Goal: Task Accomplishment & Management: Use online tool/utility

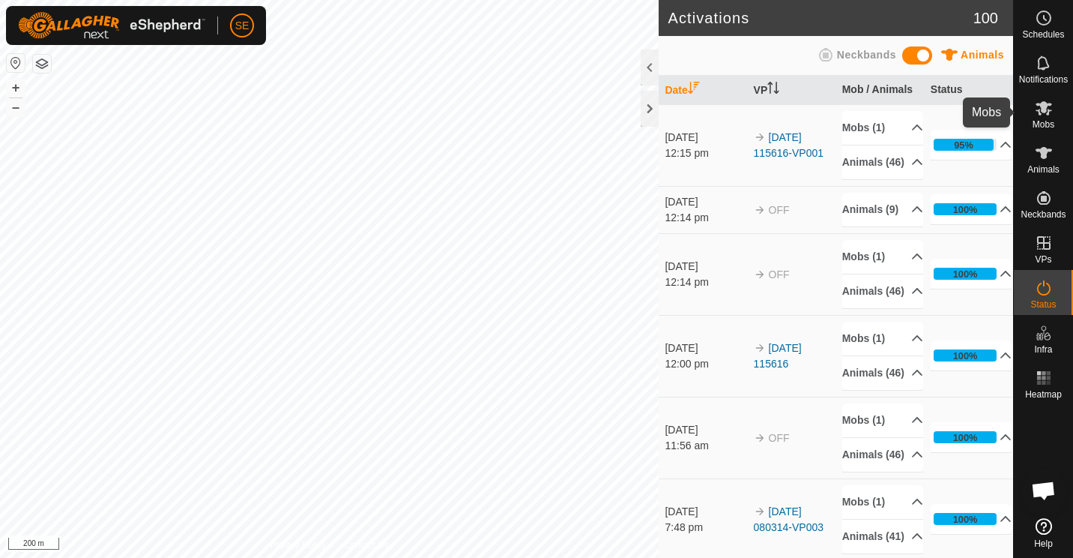
click at [1041, 111] on icon at bounding box center [1044, 108] width 16 height 14
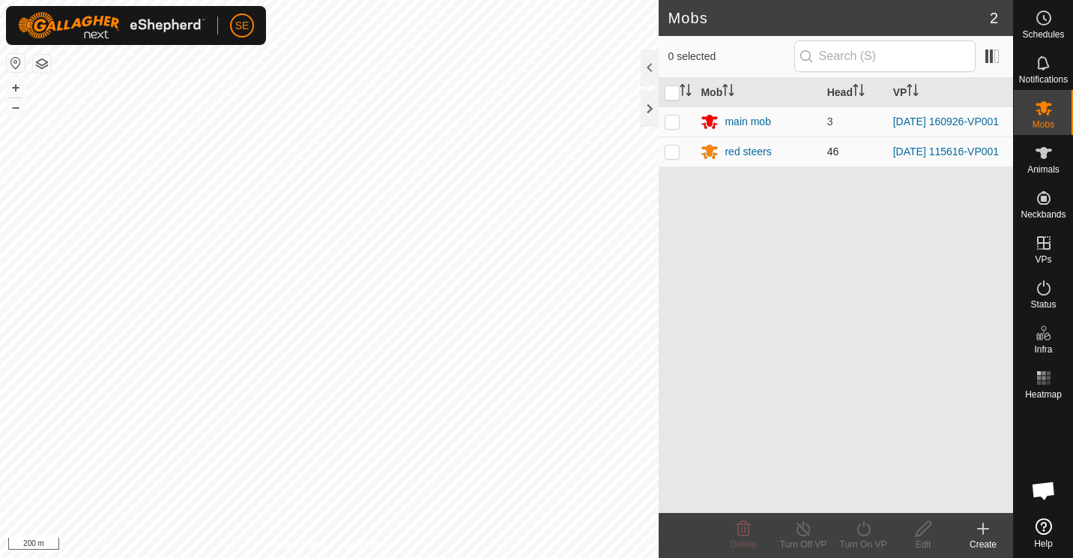
click at [672, 155] on p-checkbox at bounding box center [672, 151] width 15 height 12
checkbox input "true"
click at [807, 534] on line at bounding box center [804, 529] width 12 height 12
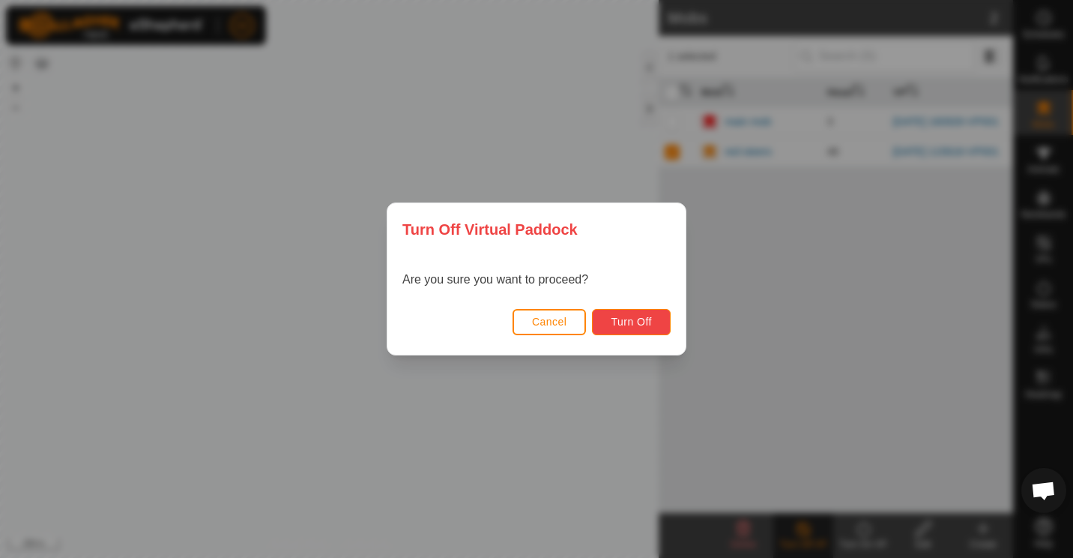
click at [637, 323] on span "Turn Off" at bounding box center [631, 322] width 41 height 12
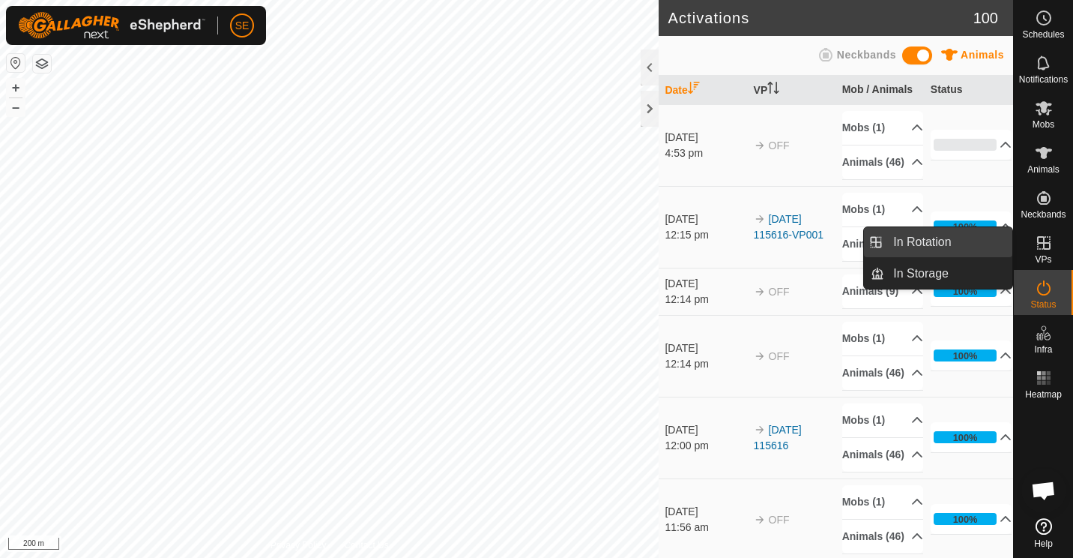
click at [940, 239] on link "In Rotation" at bounding box center [948, 242] width 128 height 30
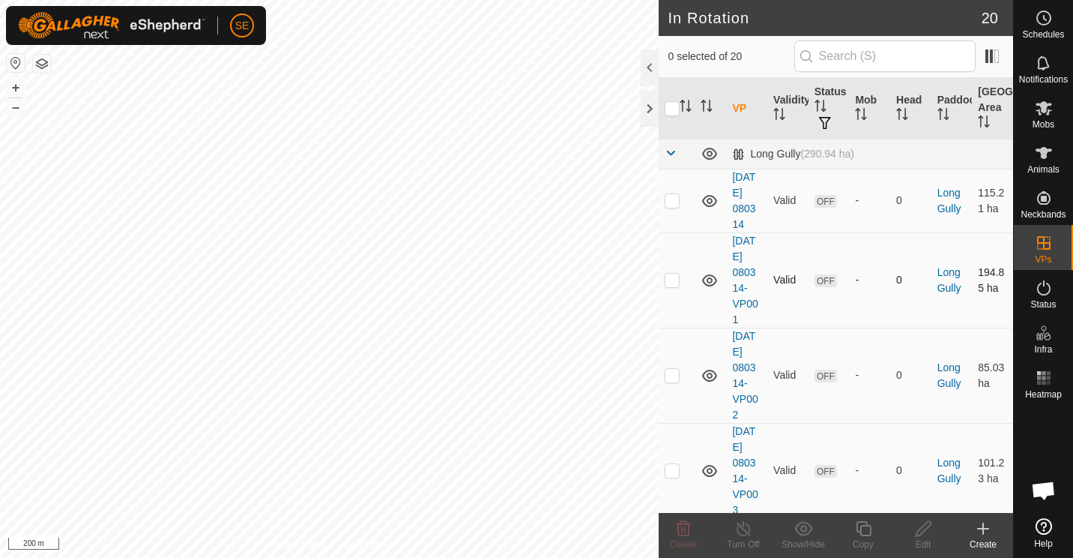
checkbox input "true"
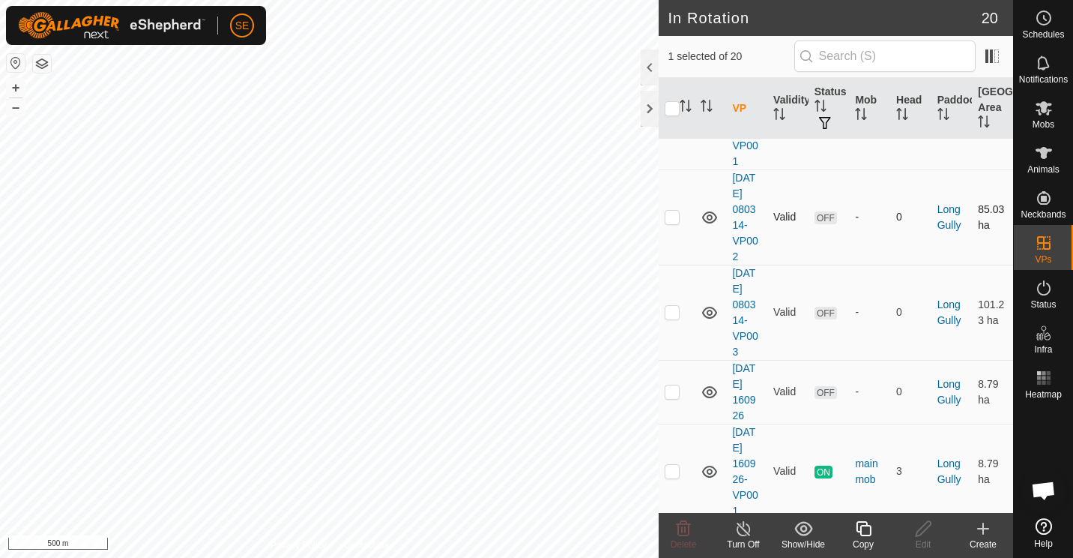
scroll to position [159, 0]
click at [863, 524] on icon at bounding box center [863, 528] width 19 height 18
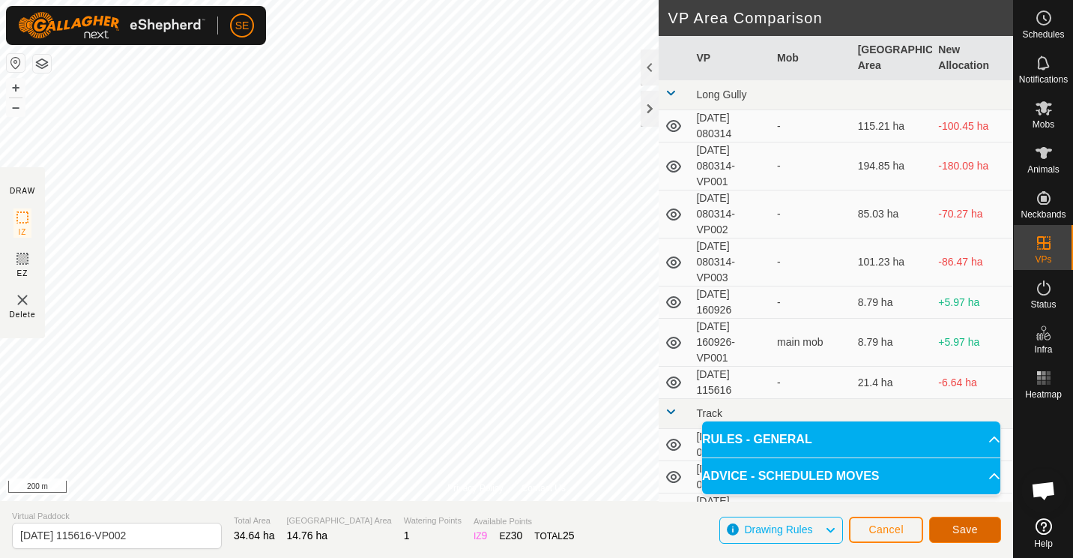
click at [966, 528] on span "Save" at bounding box center [965, 529] width 25 height 12
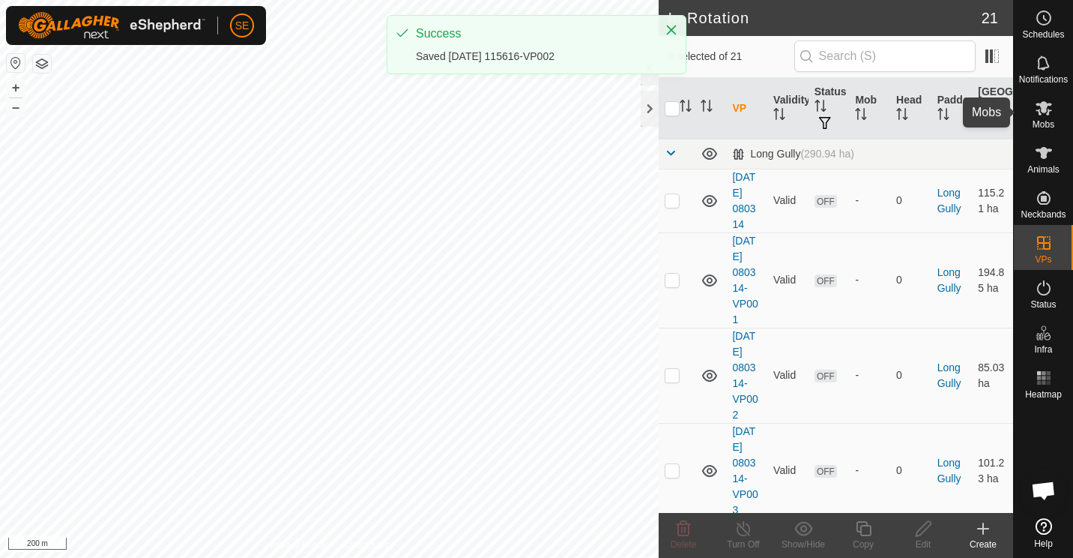
click at [1043, 113] on icon at bounding box center [1044, 108] width 18 height 18
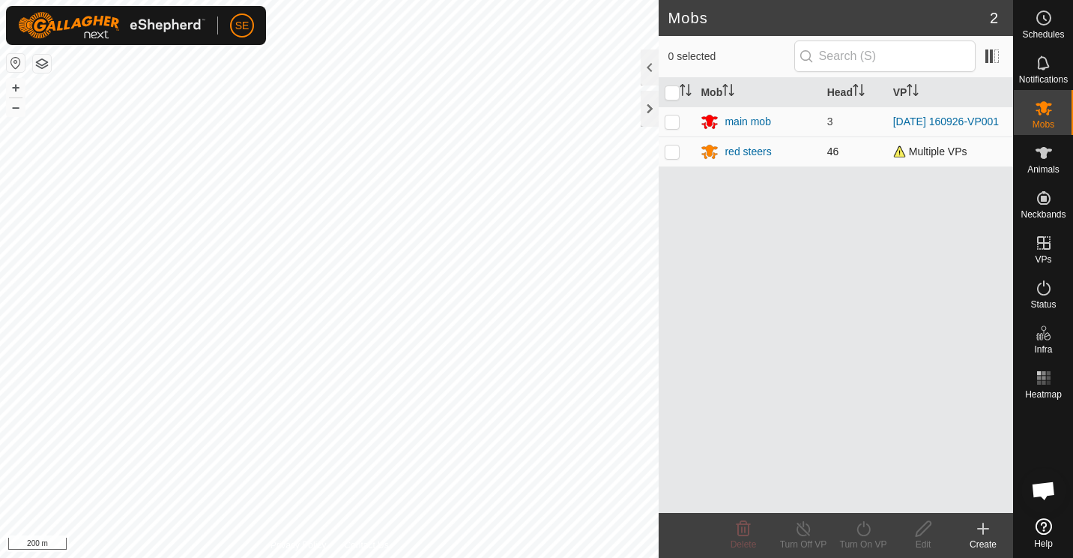
click at [673, 153] on p-checkbox at bounding box center [672, 151] width 15 height 12
checkbox input "true"
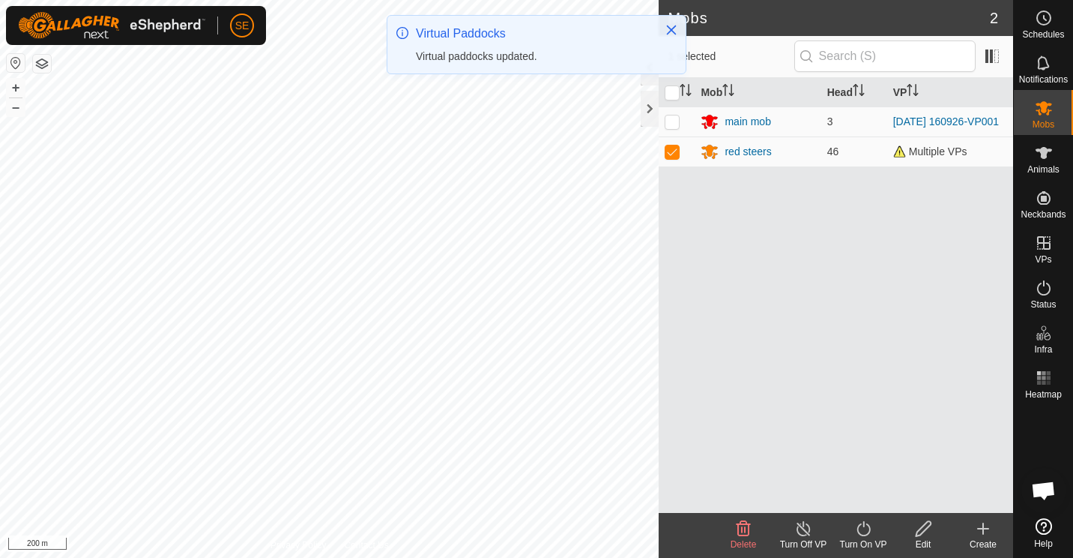
click at [863, 526] on icon at bounding box center [863, 528] width 13 height 15
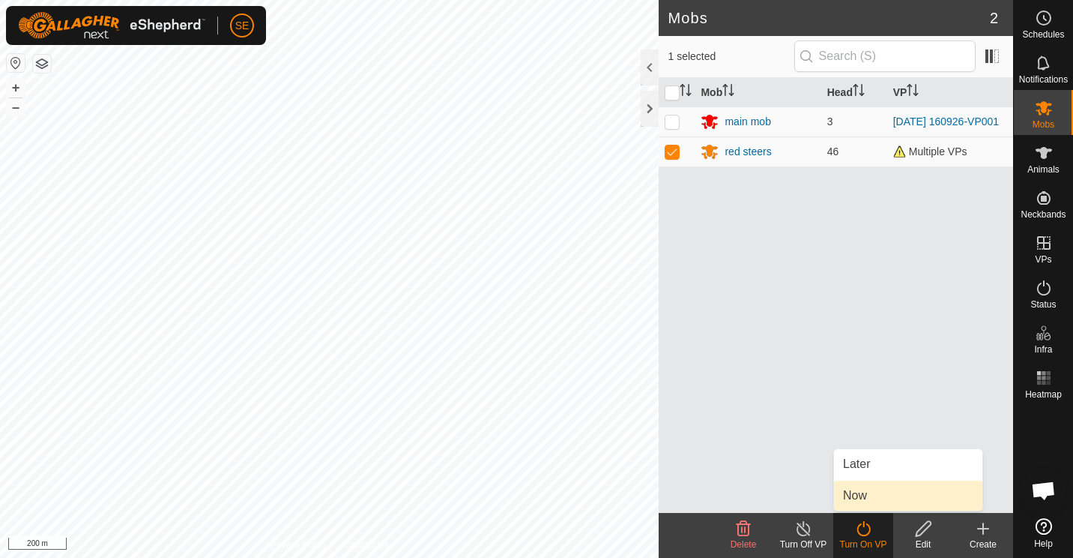
click at [862, 486] on link "Now" at bounding box center [908, 495] width 148 height 30
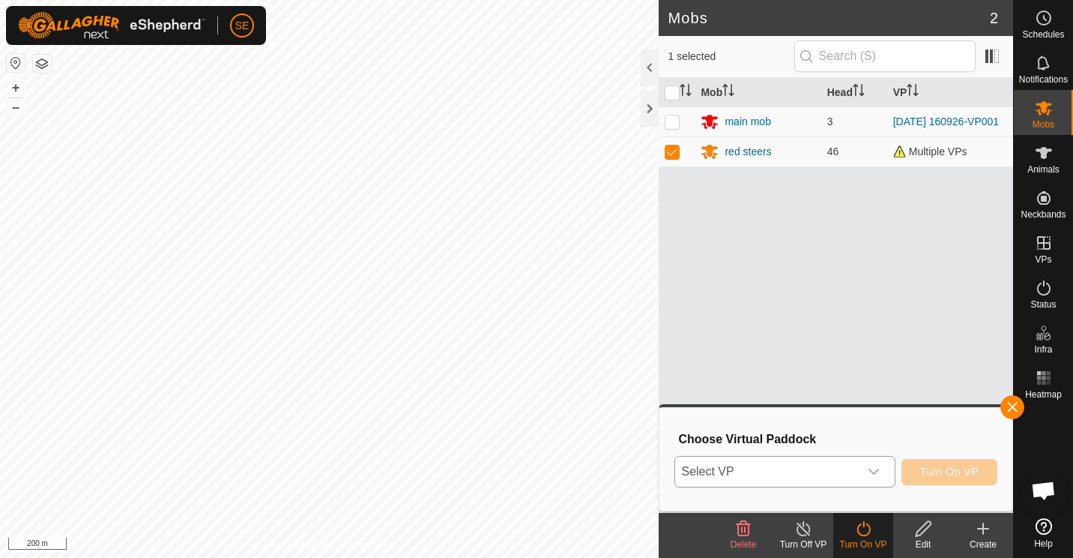
click at [874, 470] on icon "dropdown trigger" at bounding box center [874, 471] width 12 height 12
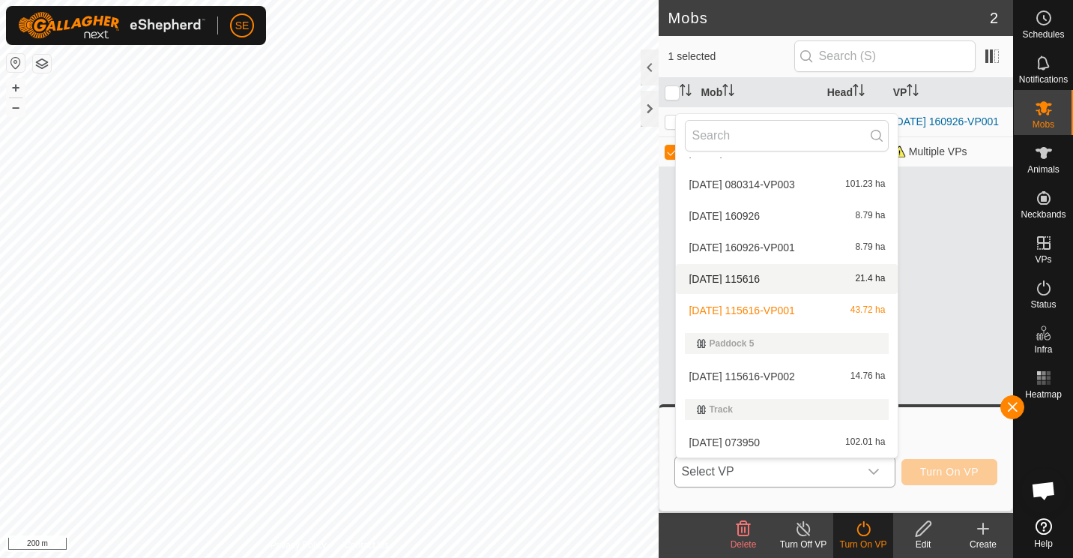
scroll to position [125, 0]
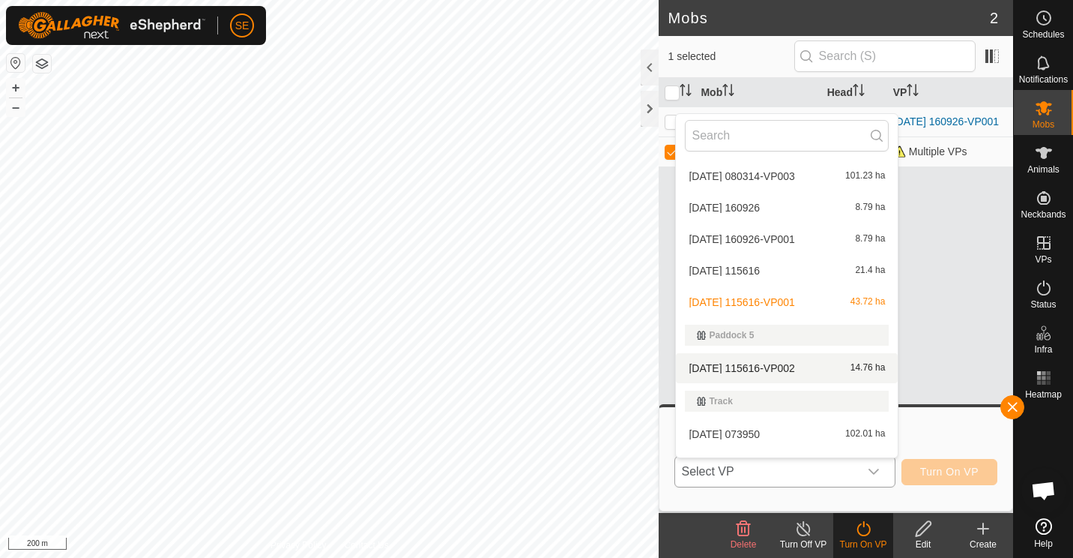
click at [752, 367] on li "2025-09-08 115616-VP002 14.76 ha" at bounding box center [787, 368] width 222 height 30
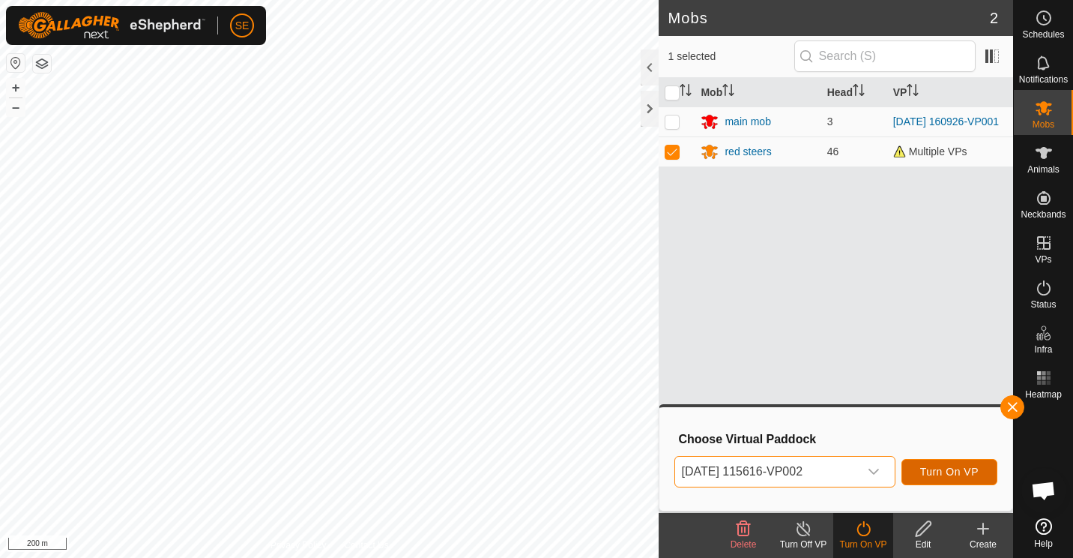
click at [956, 471] on span "Turn On VP" at bounding box center [949, 471] width 58 height 12
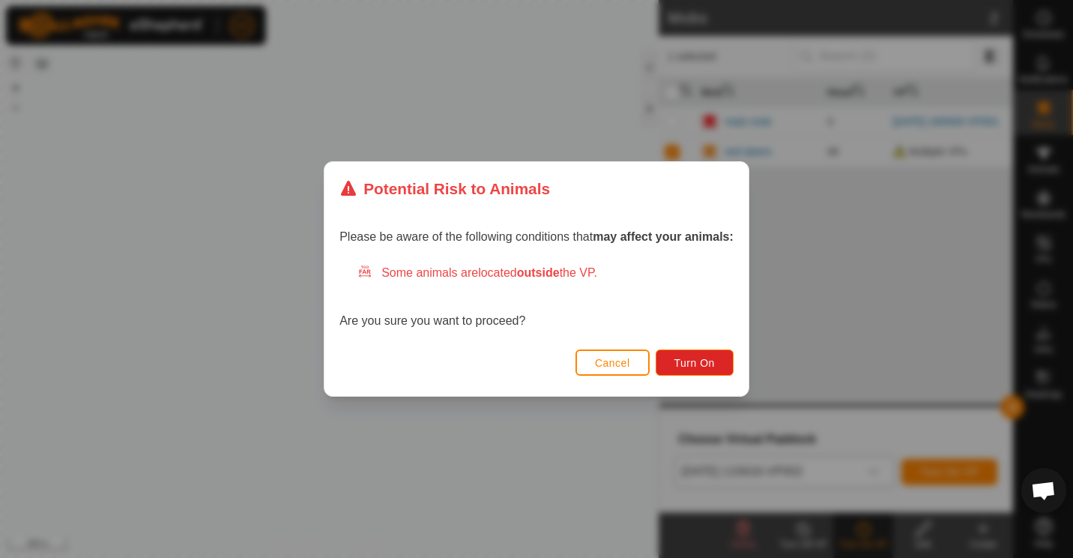
drag, startPoint x: 956, startPoint y: 471, endPoint x: 711, endPoint y: 377, distance: 262.0
click at [711, 377] on div "Potential Risk to Animals Please be aware of the following conditions that may …" at bounding box center [536, 279] width 1073 height 558
click at [700, 363] on span "Turn On" at bounding box center [695, 363] width 40 height 12
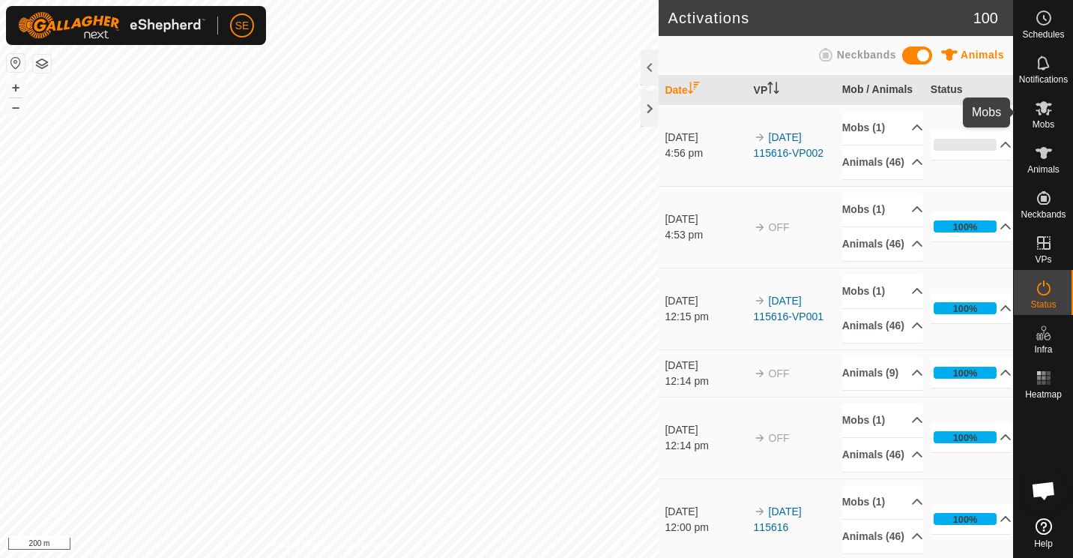
click at [1044, 108] on icon at bounding box center [1044, 108] width 16 height 14
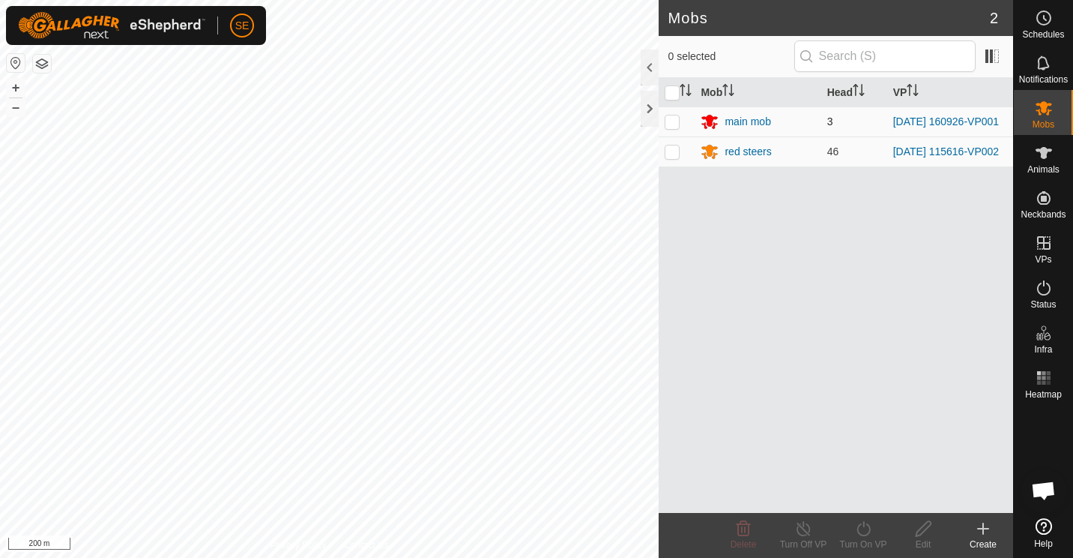
click at [675, 124] on p-checkbox at bounding box center [672, 121] width 15 height 12
checkbox input "true"
click at [805, 533] on icon at bounding box center [804, 528] width 19 height 18
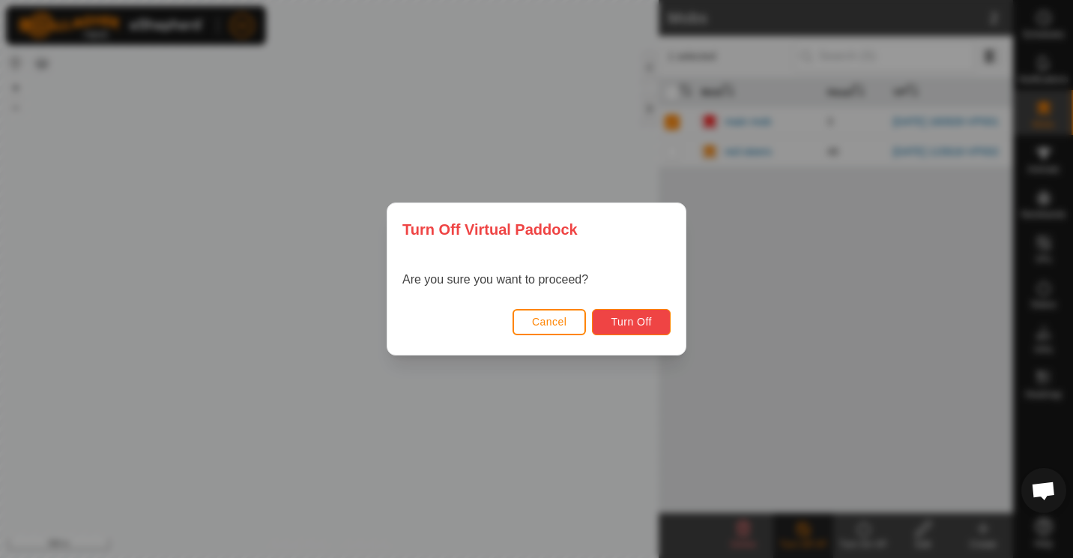
click at [633, 322] on span "Turn Off" at bounding box center [631, 322] width 41 height 12
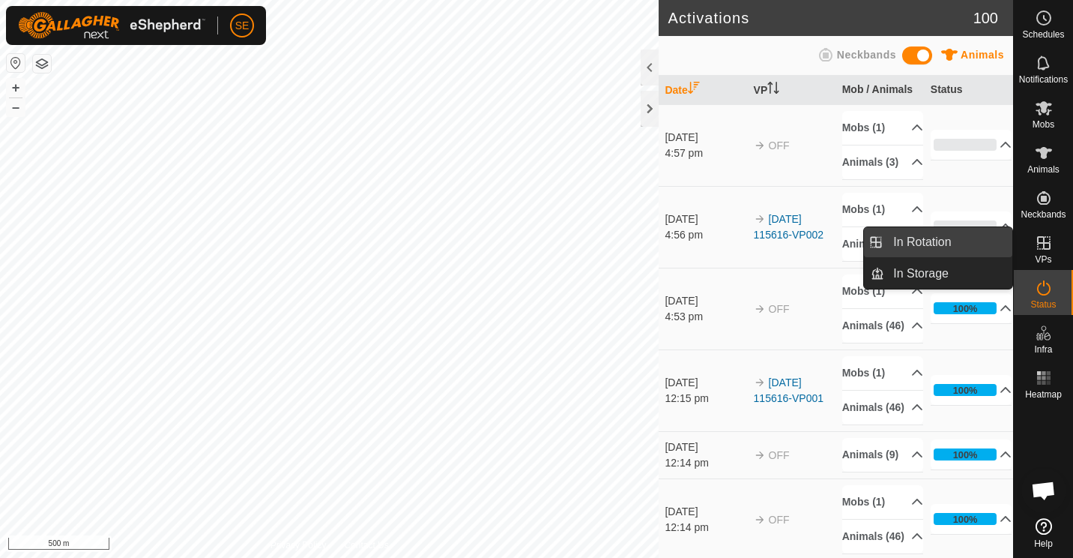
click at [911, 238] on link "In Rotation" at bounding box center [948, 242] width 128 height 30
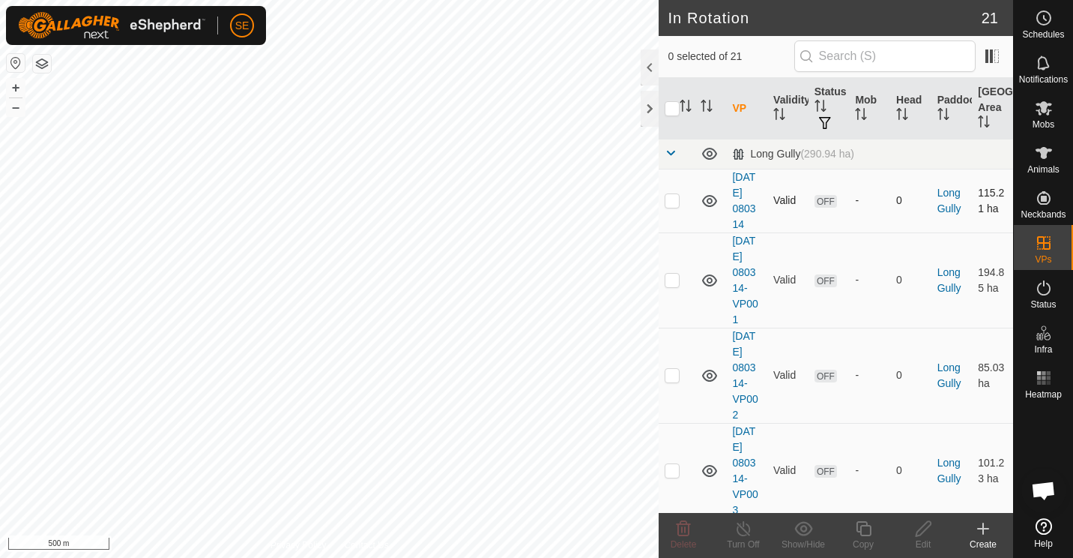
checkbox input "true"
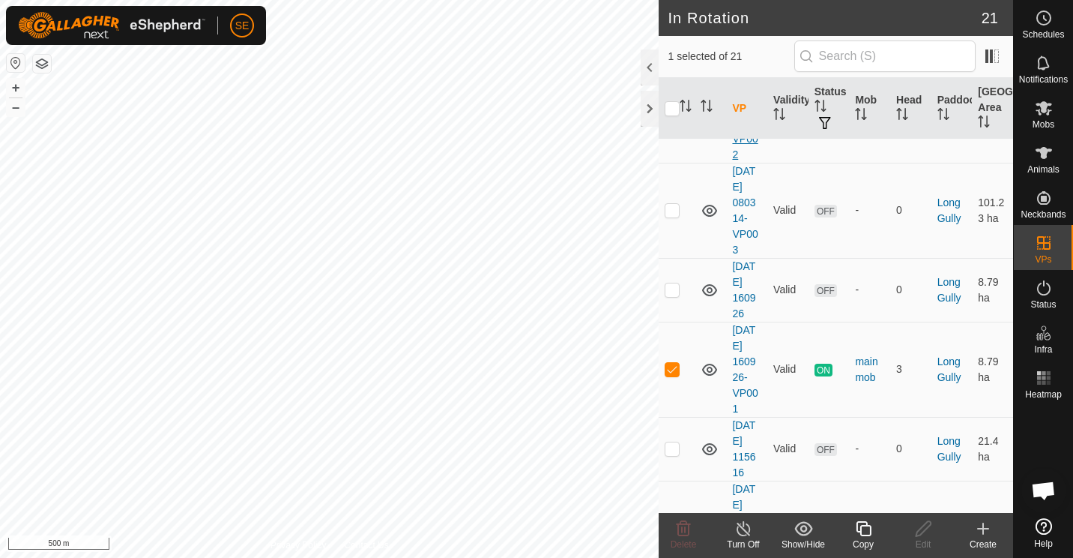
scroll to position [261, 0]
click at [863, 525] on icon at bounding box center [863, 528] width 15 height 15
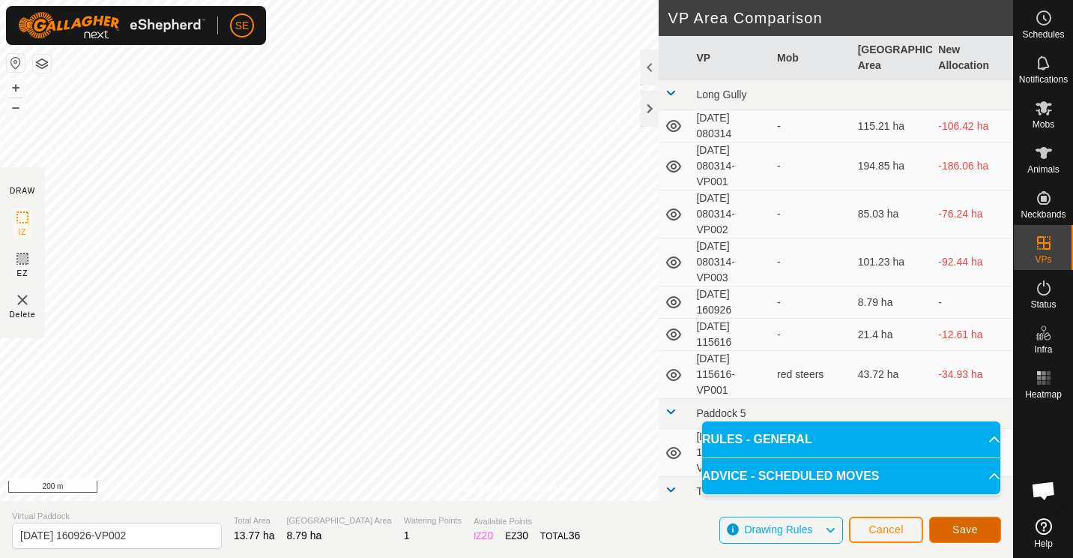
click at [969, 530] on span "Save" at bounding box center [965, 529] width 25 height 12
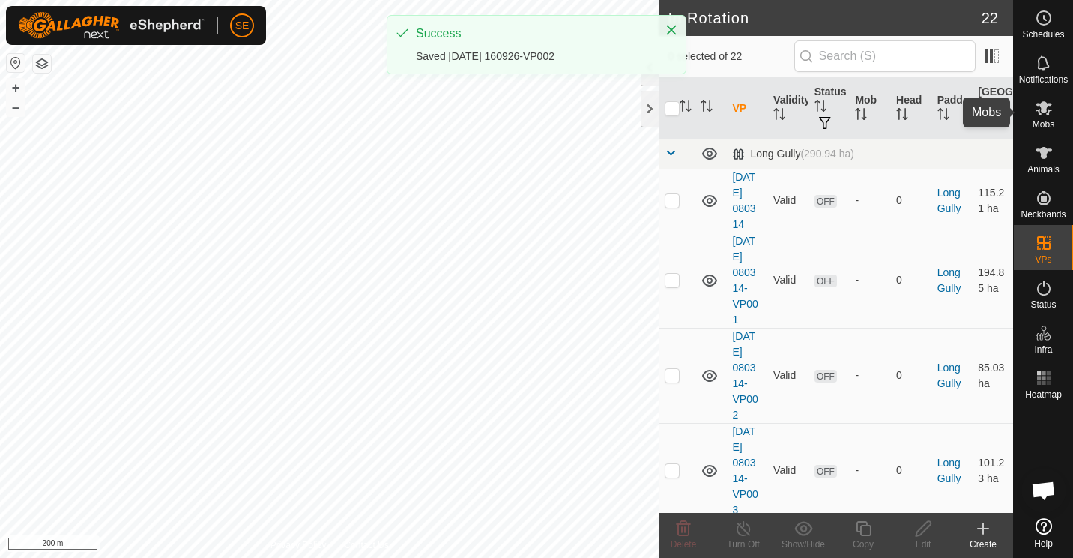
click at [1046, 112] on icon at bounding box center [1044, 108] width 18 height 18
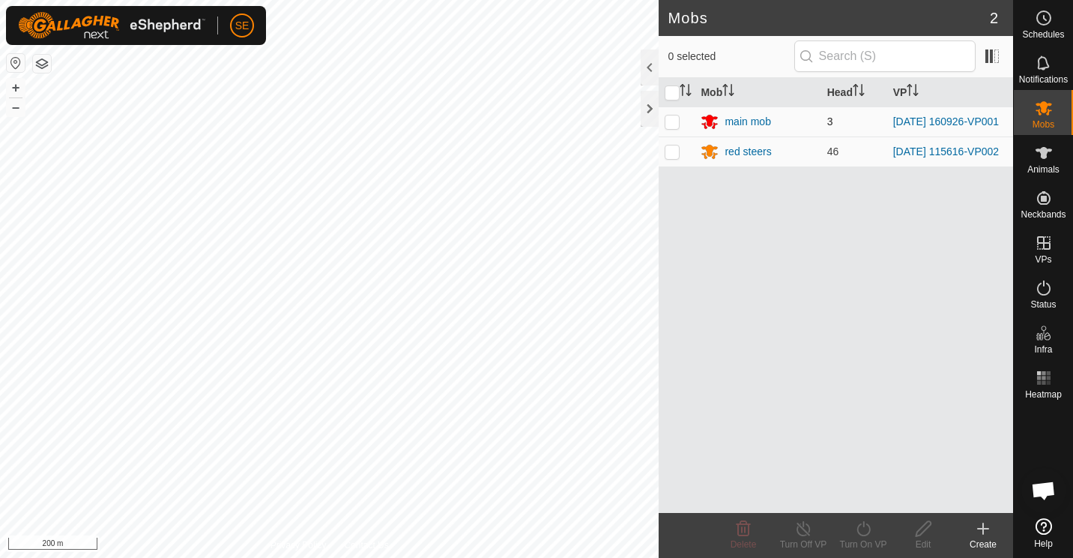
click at [672, 121] on p-checkbox at bounding box center [672, 121] width 15 height 12
checkbox input "true"
click at [865, 523] on icon at bounding box center [863, 528] width 19 height 18
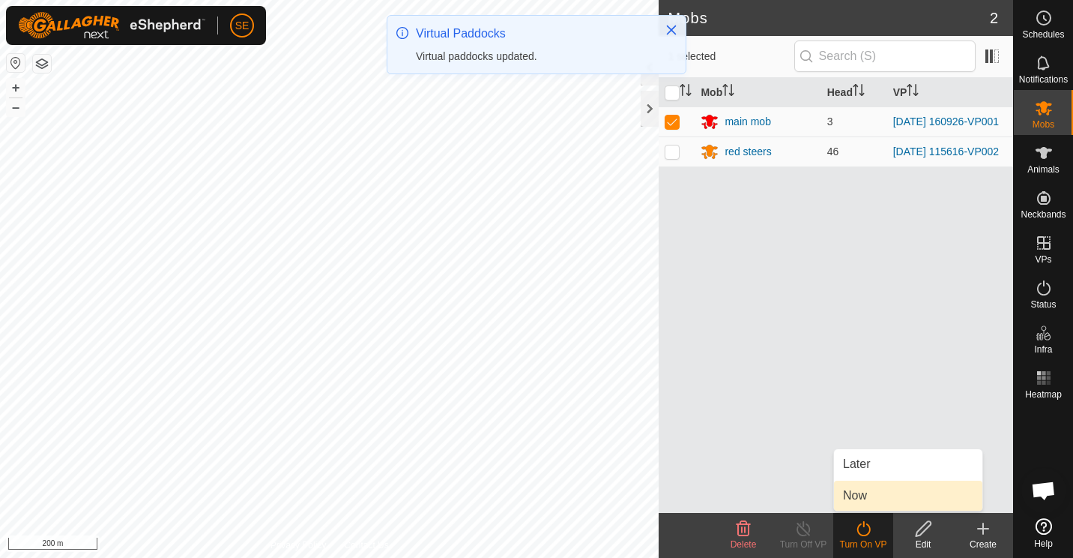
click at [866, 493] on link "Now" at bounding box center [908, 495] width 148 height 30
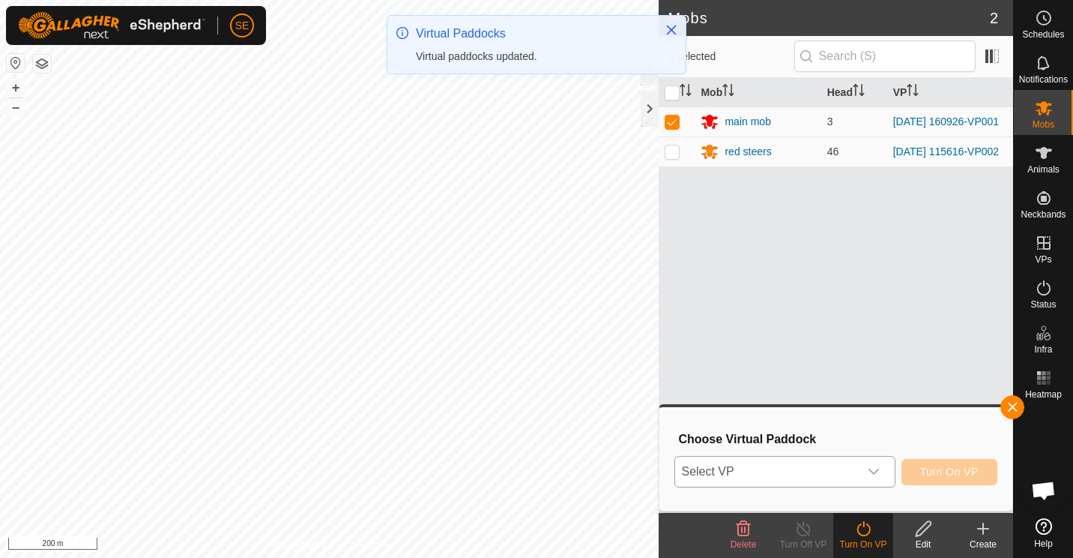
click at [879, 471] on icon "dropdown trigger" at bounding box center [874, 471] width 10 height 6
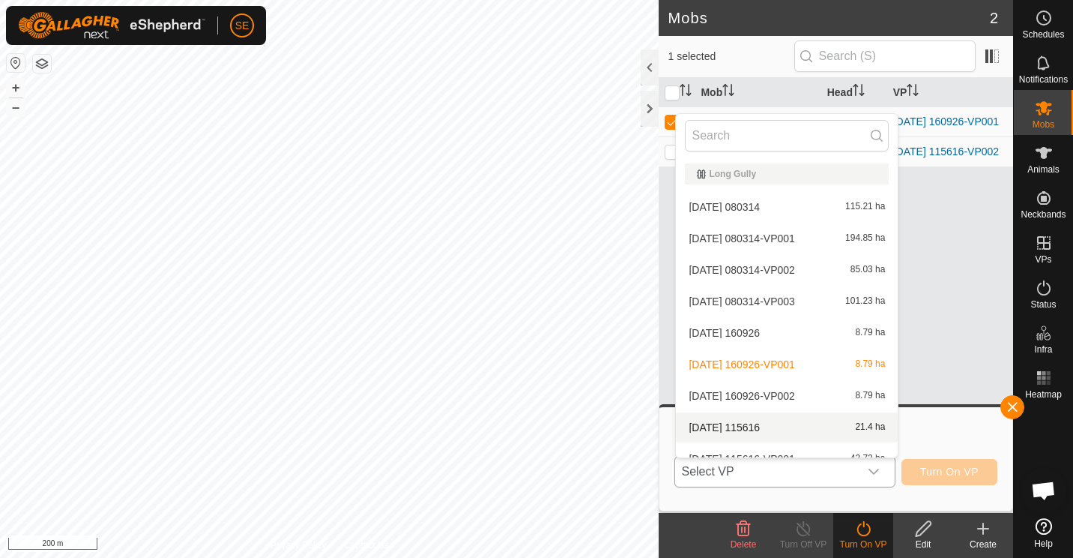
scroll to position [68, 0]
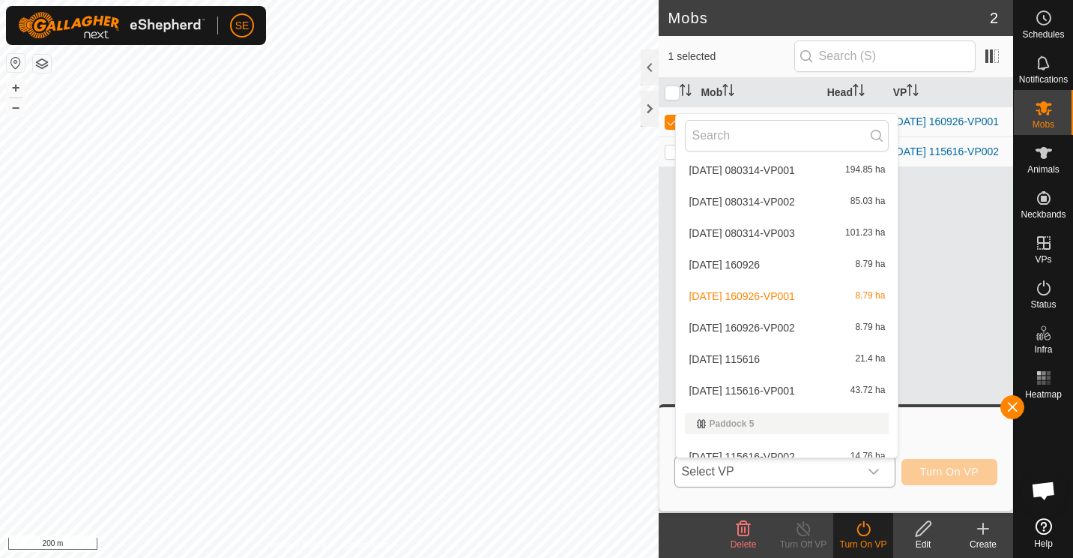
click at [775, 389] on li "[DATE] 115616-VP001 43.72 ha" at bounding box center [787, 391] width 222 height 30
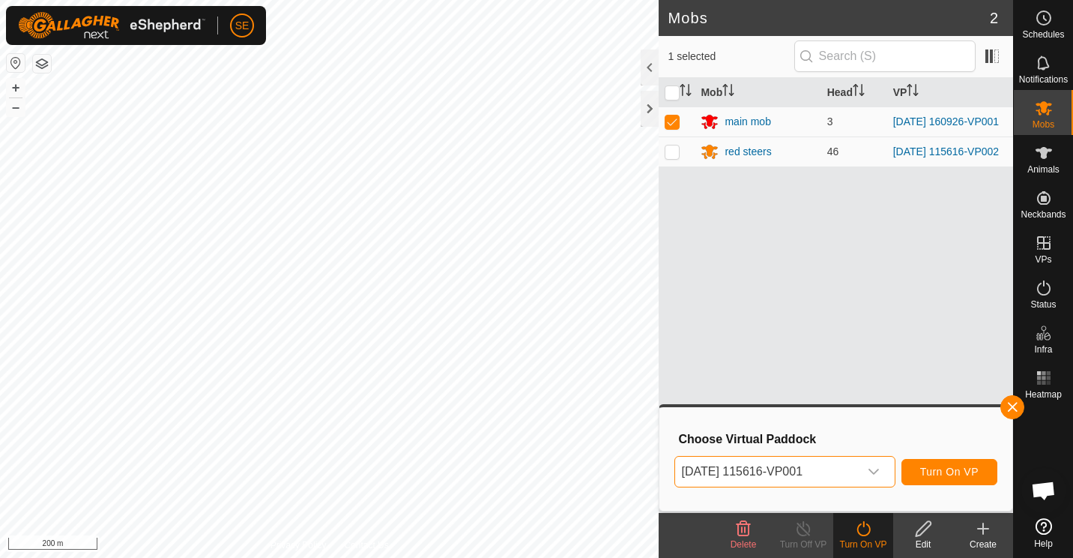
click at [875, 471] on icon "dropdown trigger" at bounding box center [874, 471] width 12 height 12
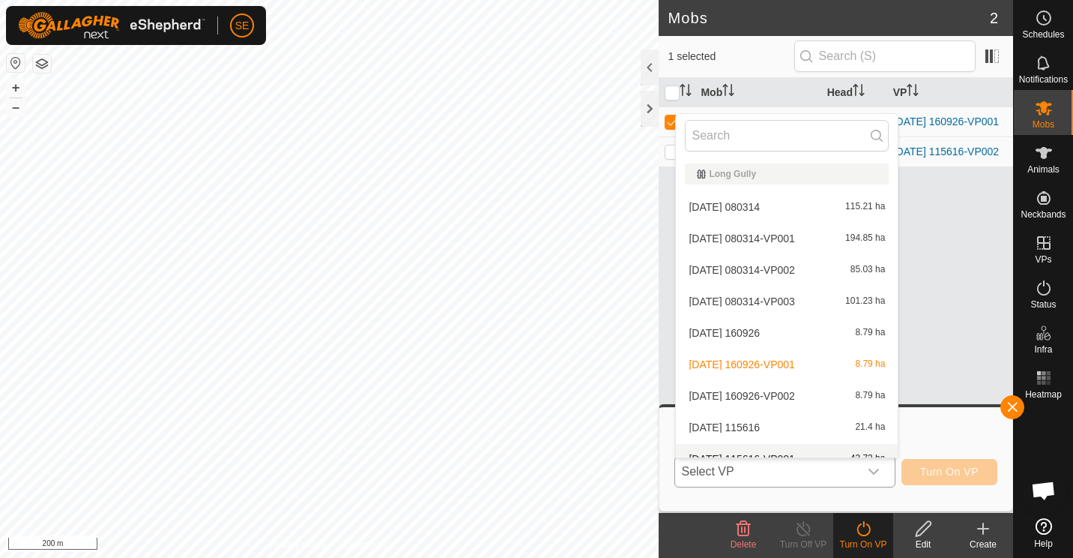
scroll to position [16, 0]
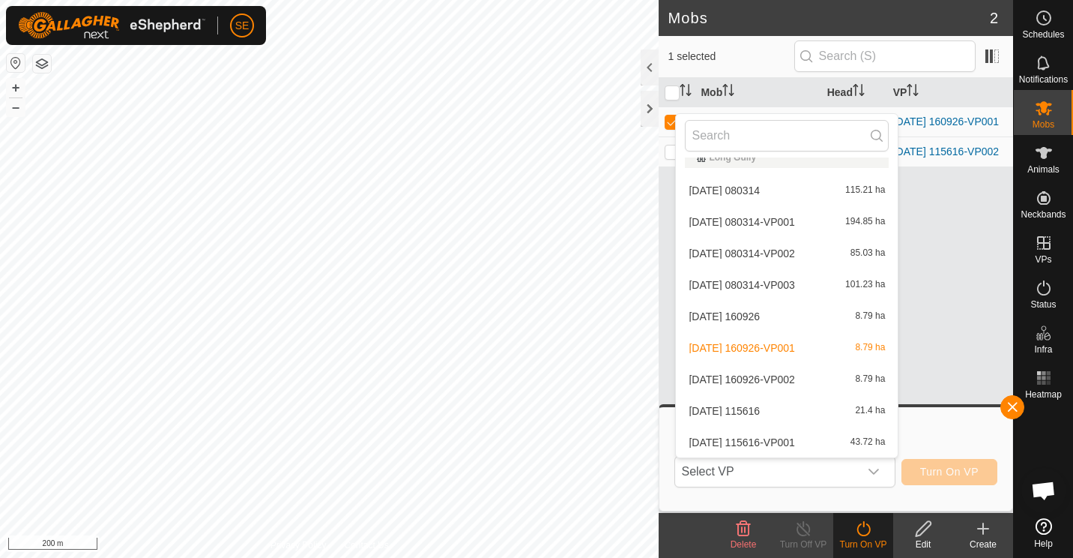
click at [752, 380] on li "[DATE] 160926-VP002 8.79 ha" at bounding box center [787, 379] width 222 height 30
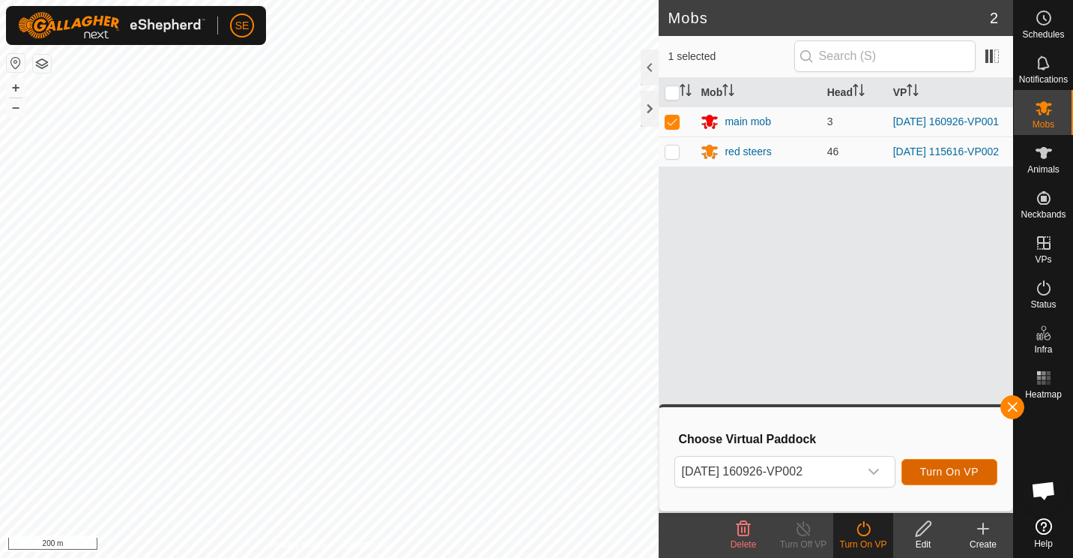
click at [951, 473] on span "Turn On VP" at bounding box center [949, 471] width 58 height 12
